Goal: Information Seeking & Learning: Learn about a topic

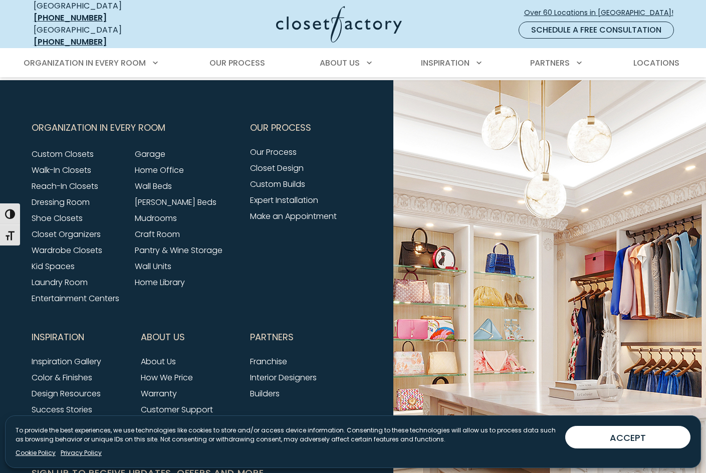
scroll to position [3952, 0]
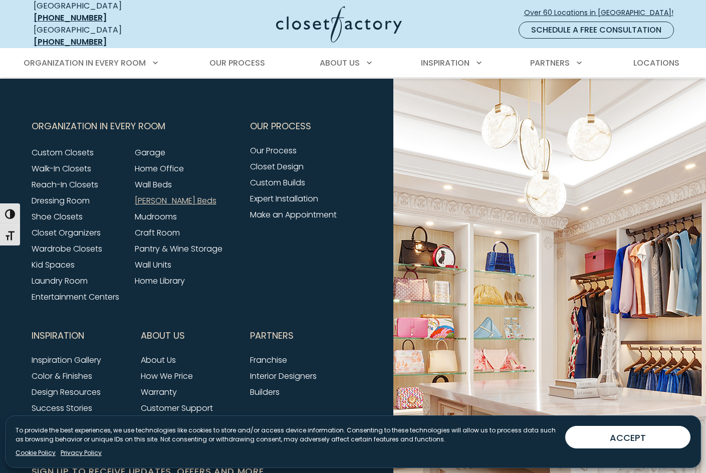
click at [151, 195] on link "[PERSON_NAME] Beds" at bounding box center [176, 201] width 82 height 12
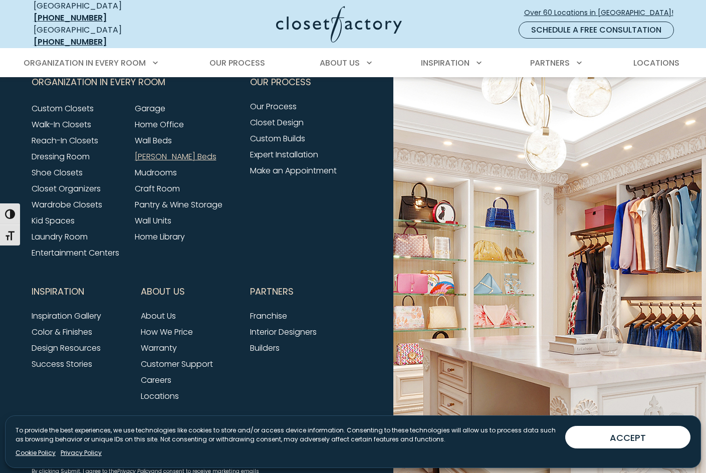
scroll to position [3254, 0]
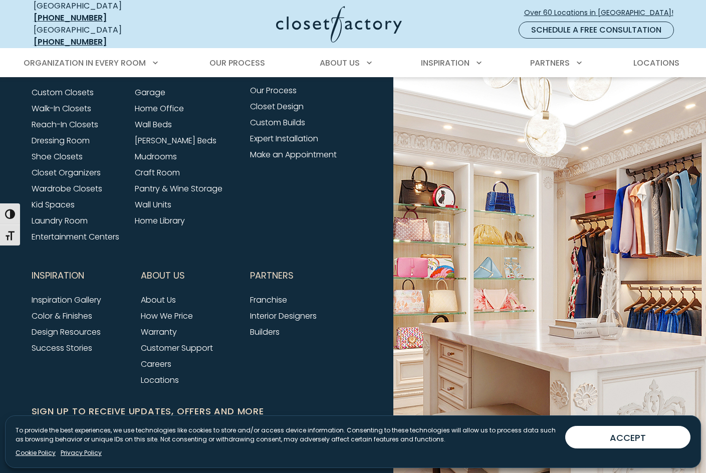
scroll to position [4012, 0]
